Goal: Complete application form

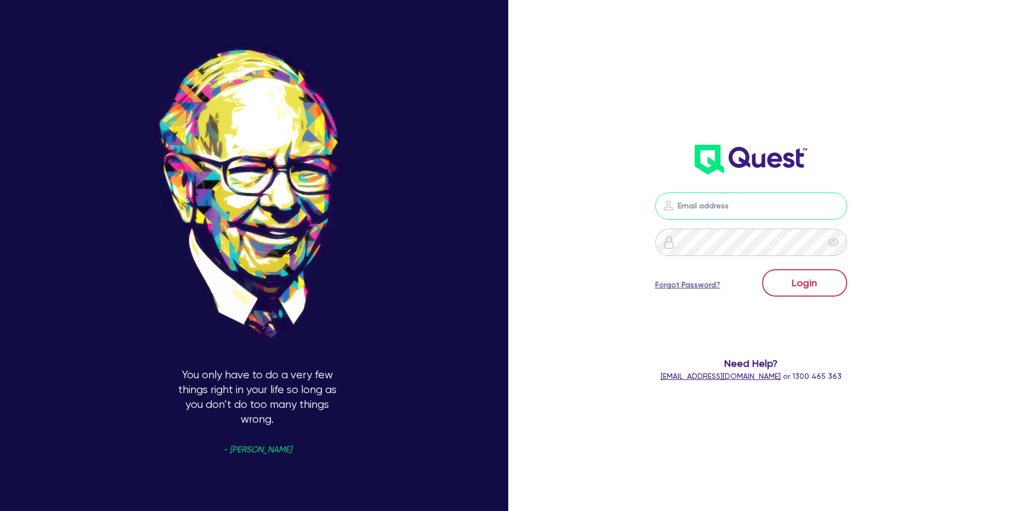
type input "[PERSON_NAME][EMAIL_ADDRESS][PERSON_NAME][DOMAIN_NAME]"
click at [797, 296] on button "Login" at bounding box center [804, 282] width 85 height 27
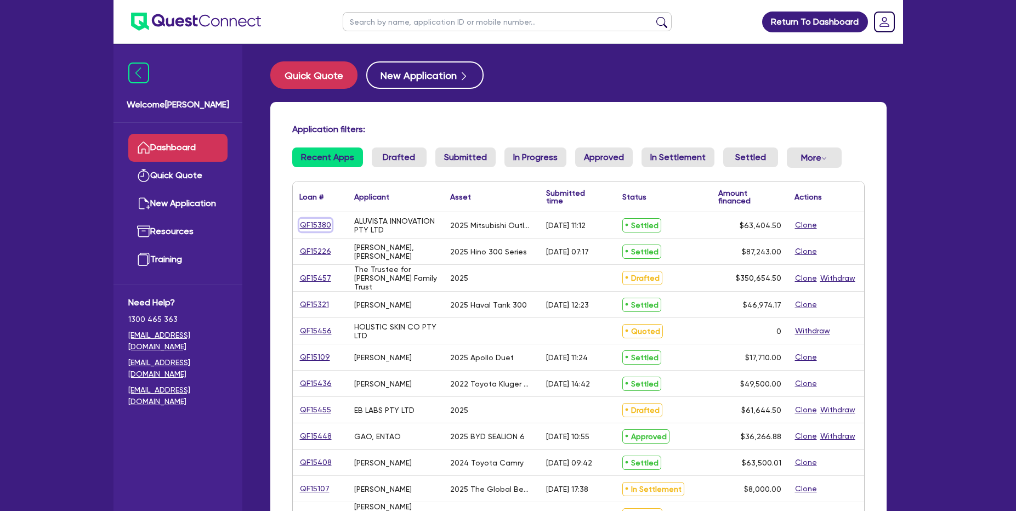
click at [326, 224] on link "QF15380" at bounding box center [315, 225] width 32 height 13
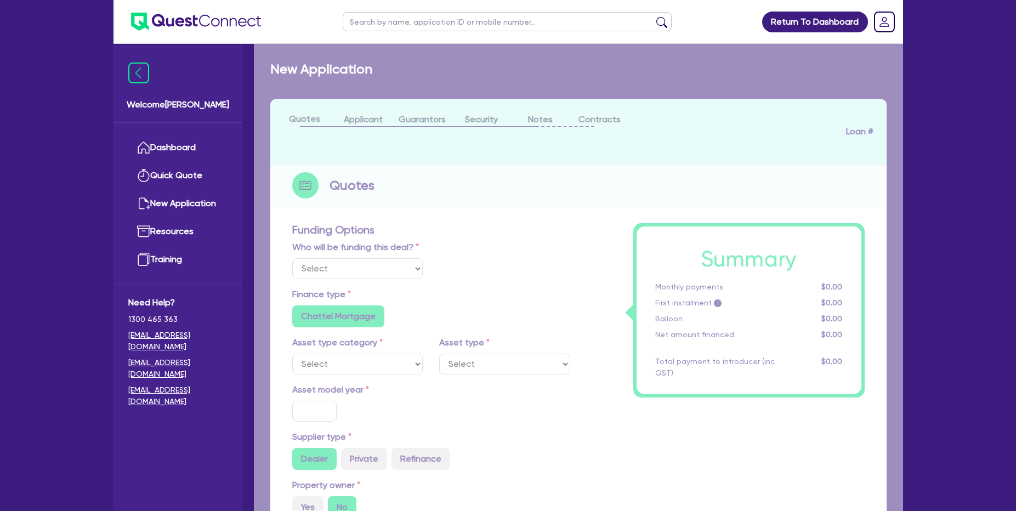
select select "Other"
select select "CARS_AND_LIGHT_TRUCKS"
type input "2025"
radio input "true"
type input "62,000"
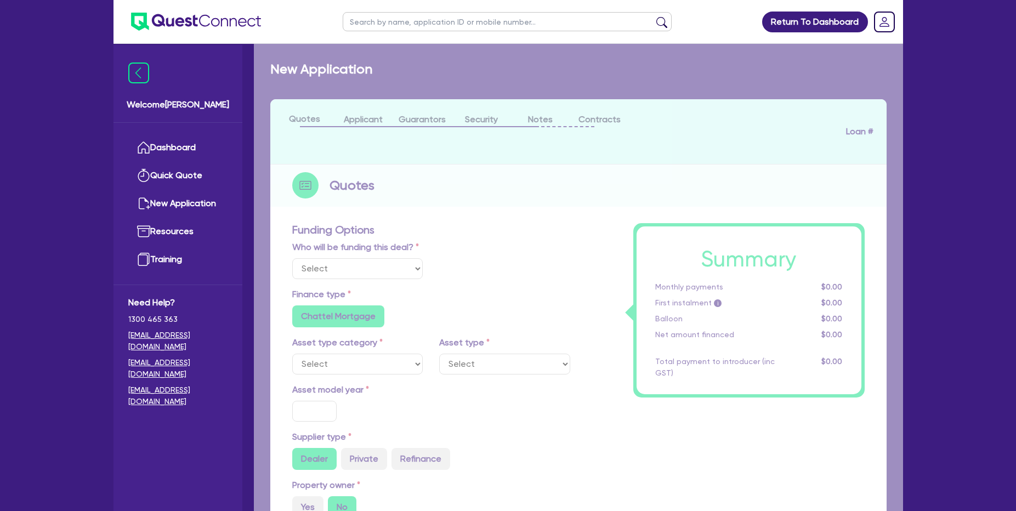
type input "500"
type input "30"
type input "18,600"
radio input "false"
type input "8.99"
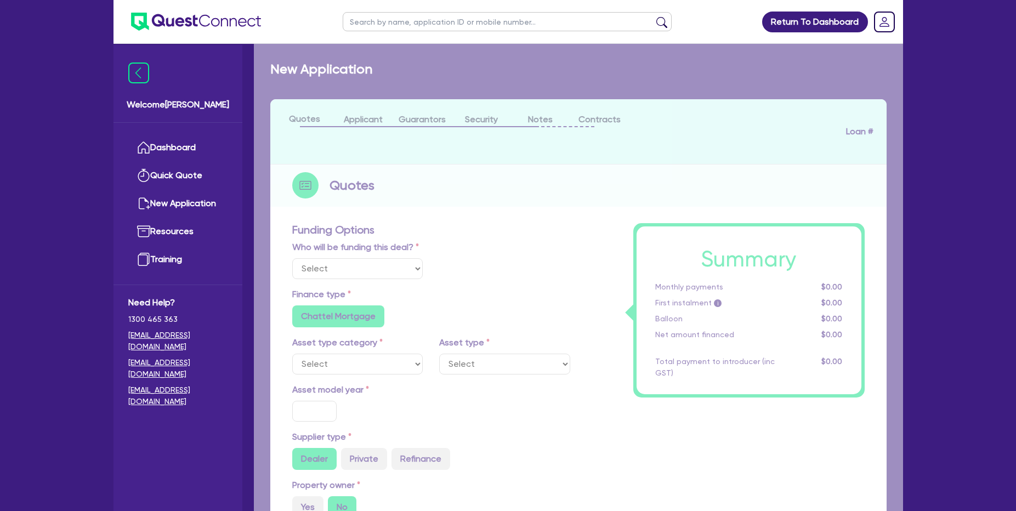
radio input "false"
type input "1,136.36"
radio input "true"
select select "PASSENGER_VEHICLES"
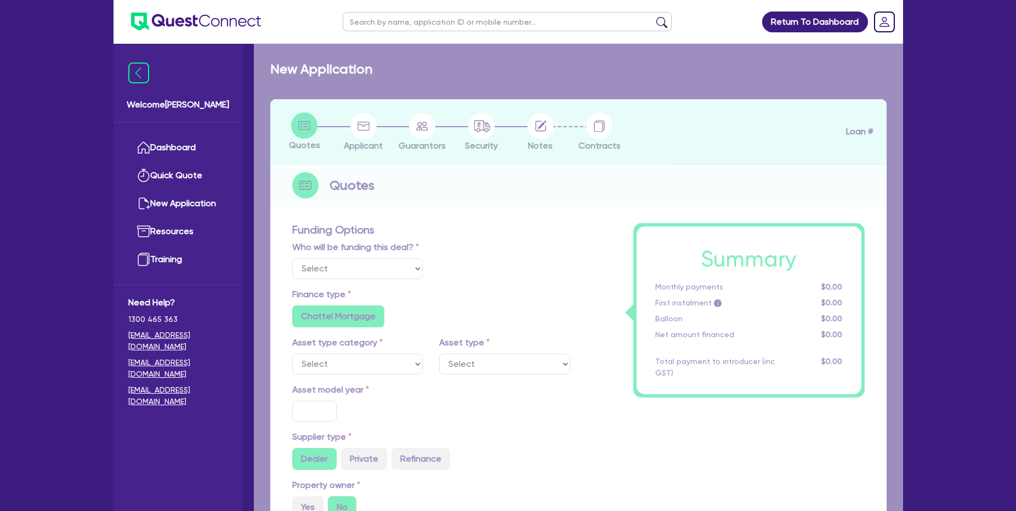
select select "Other"
radio input "true"
radio input "false"
